Goal: Book appointment/travel/reservation

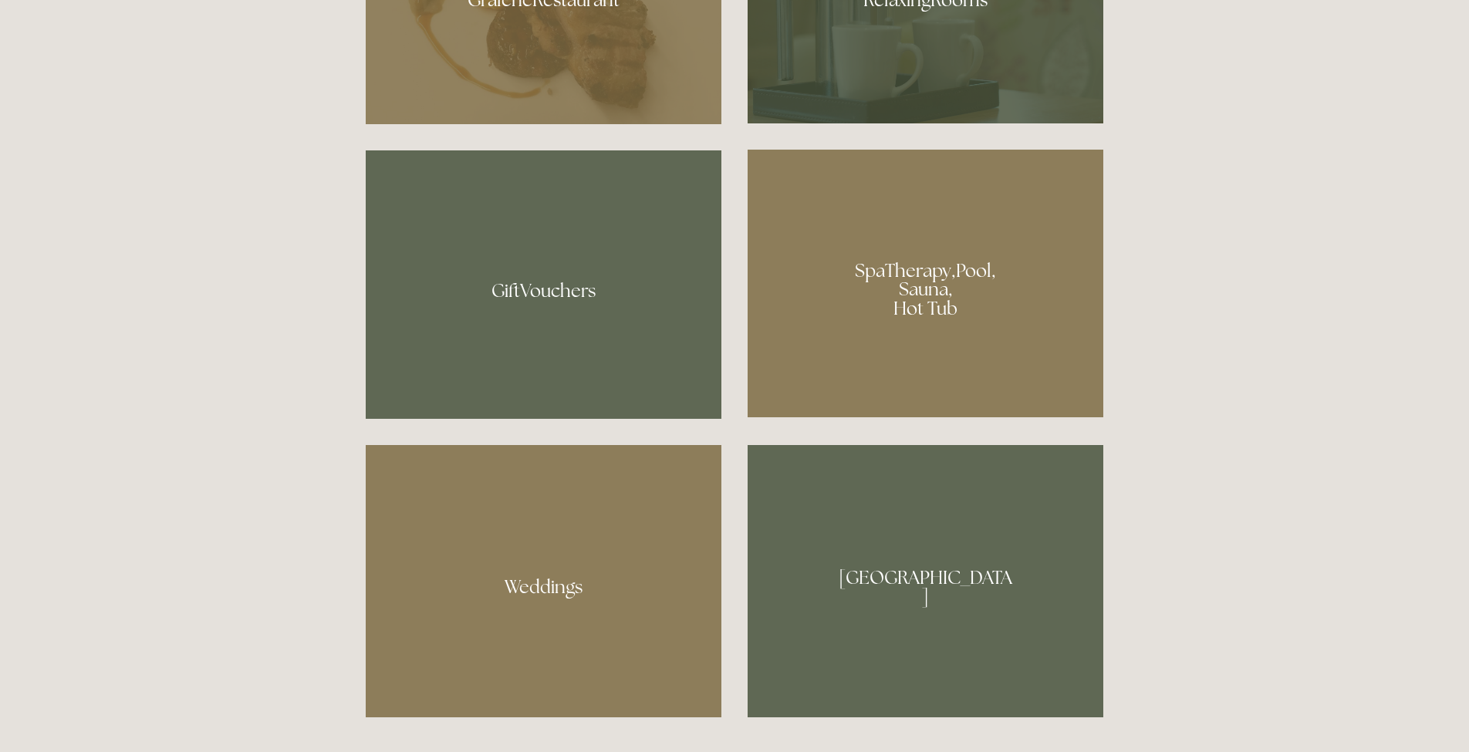
scroll to position [1376, 0]
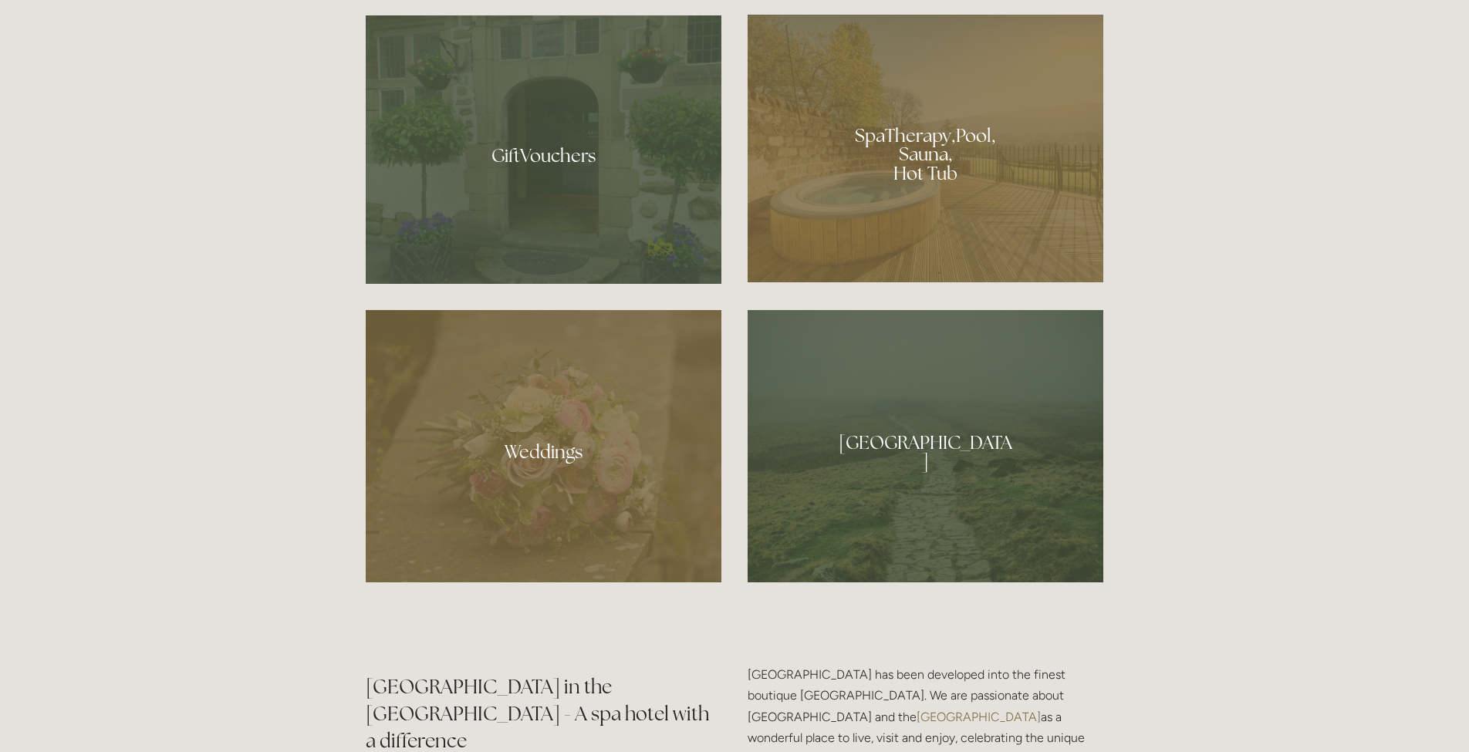
click at [902, 212] on div at bounding box center [925, 149] width 356 height 268
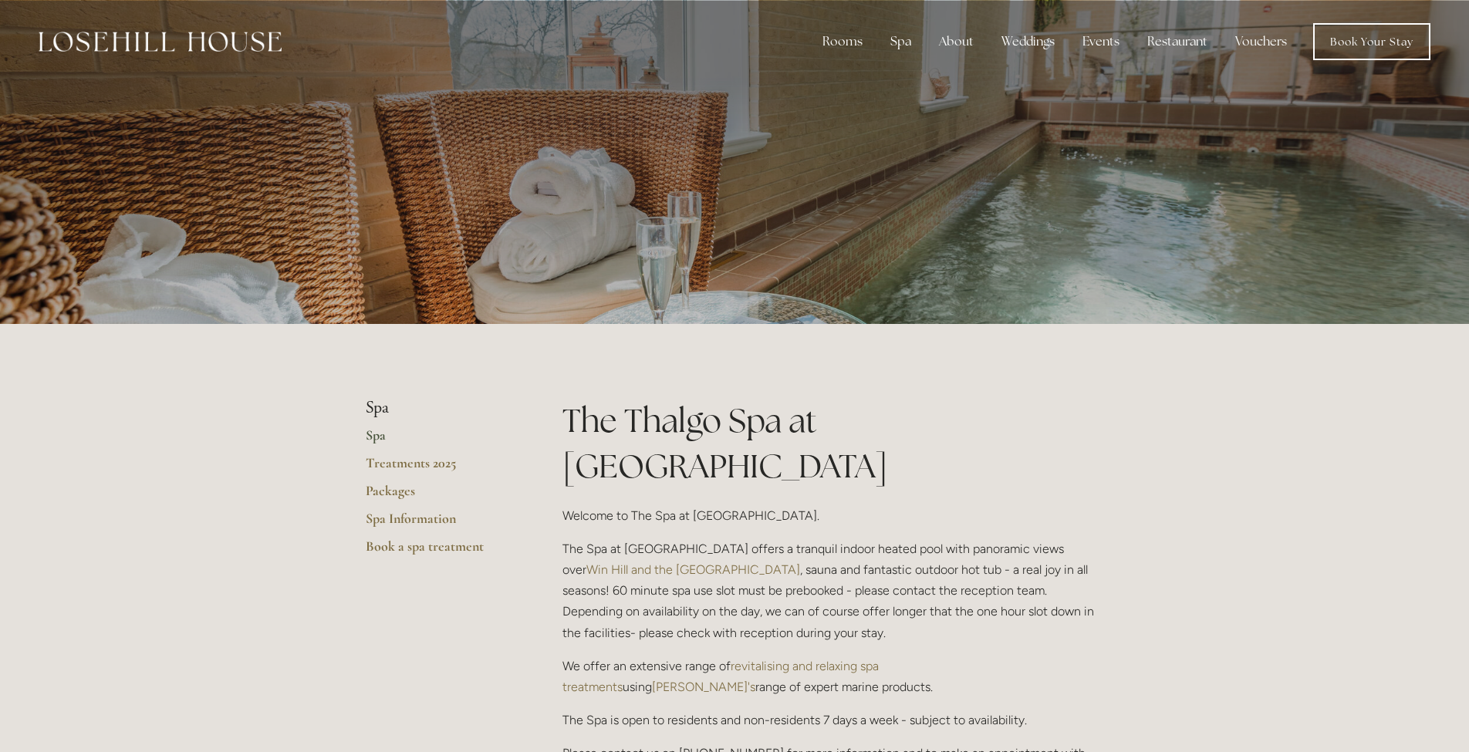
click at [373, 420] on ul "Spa Spa Treatments 2025 Packages Spa Information Book a spa treatment" at bounding box center [439, 481] width 147 height 167
click at [369, 437] on link "Spa" at bounding box center [439, 441] width 147 height 28
click at [408, 491] on link "Packages" at bounding box center [439, 496] width 147 height 28
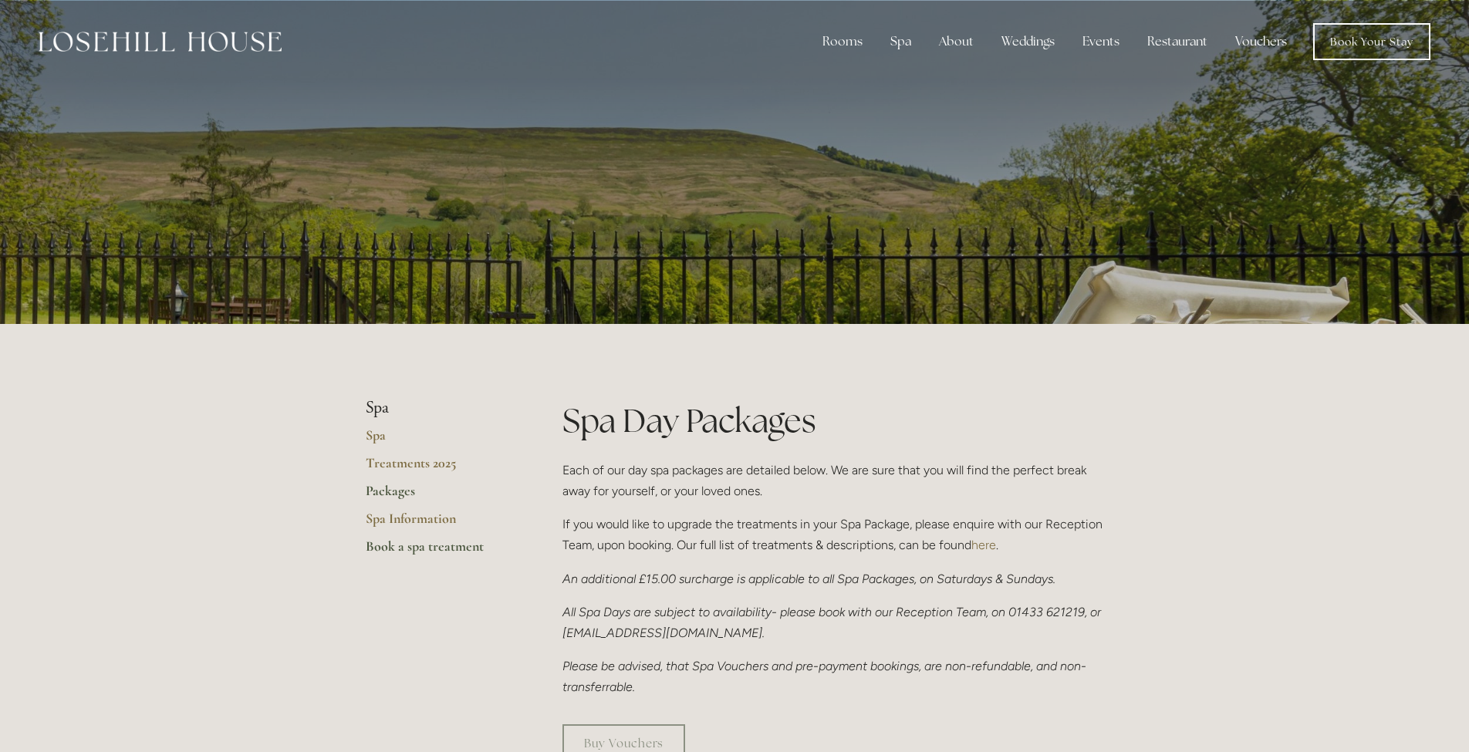
click at [423, 542] on link "Book a spa treatment" at bounding box center [439, 552] width 147 height 28
